Goal: Find specific page/section: Find specific page/section

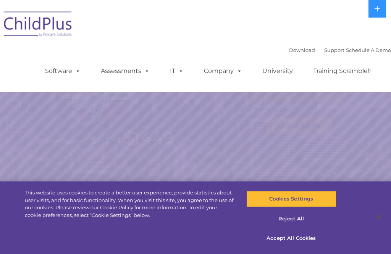
select select "MEDIUM"
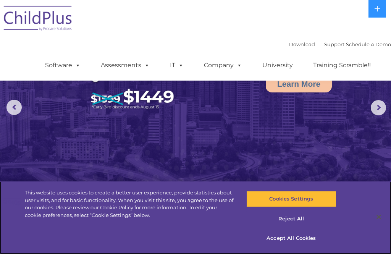
scroll to position [45, 0]
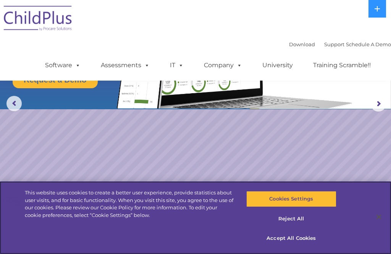
click at [380, 225] on button "Close" at bounding box center [378, 216] width 17 height 17
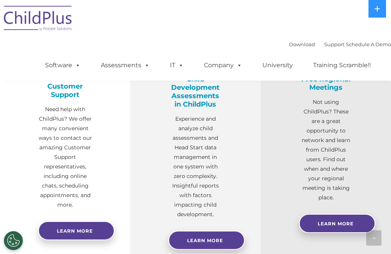
scroll to position [292, 0]
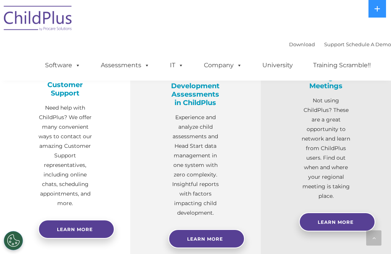
click at [59, 69] on link "Software" at bounding box center [62, 65] width 51 height 15
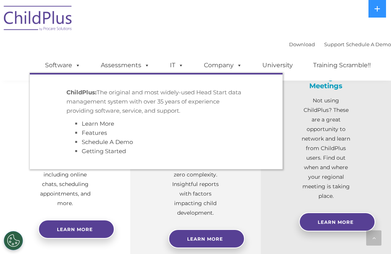
click at [75, 98] on p "ChildPlus: The original and most widely-used Head Start data management system …" at bounding box center [155, 101] width 179 height 27
click at [53, 67] on link "Software" at bounding box center [62, 65] width 51 height 15
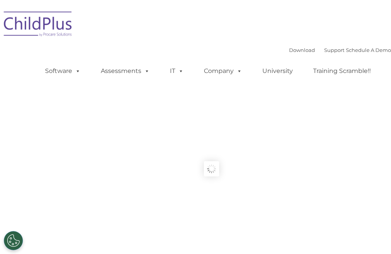
type input ""
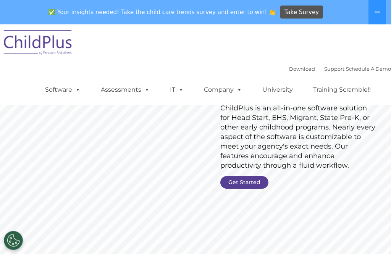
scroll to position [72, 0]
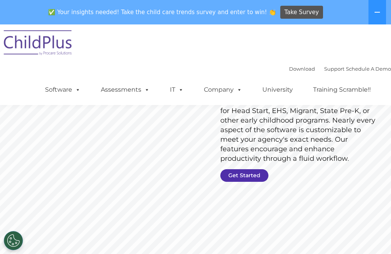
click at [255, 174] on link "Get Started" at bounding box center [244, 175] width 48 height 13
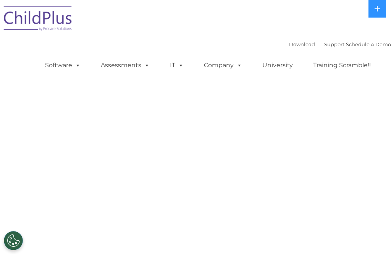
select select "MEDIUM"
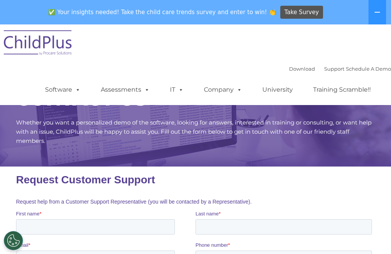
click at [172, 92] on link "IT" at bounding box center [176, 89] width 29 height 15
click at [120, 145] on p "Whether you want a personalized demo of the software, looking for answers, inte…" at bounding box center [195, 131] width 359 height 27
click at [165, 97] on link "IT" at bounding box center [176, 89] width 29 height 15
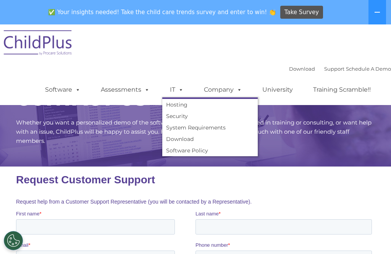
click at [176, 139] on link "Download" at bounding box center [209, 138] width 95 height 11
